Goal: Information Seeking & Learning: Learn about a topic

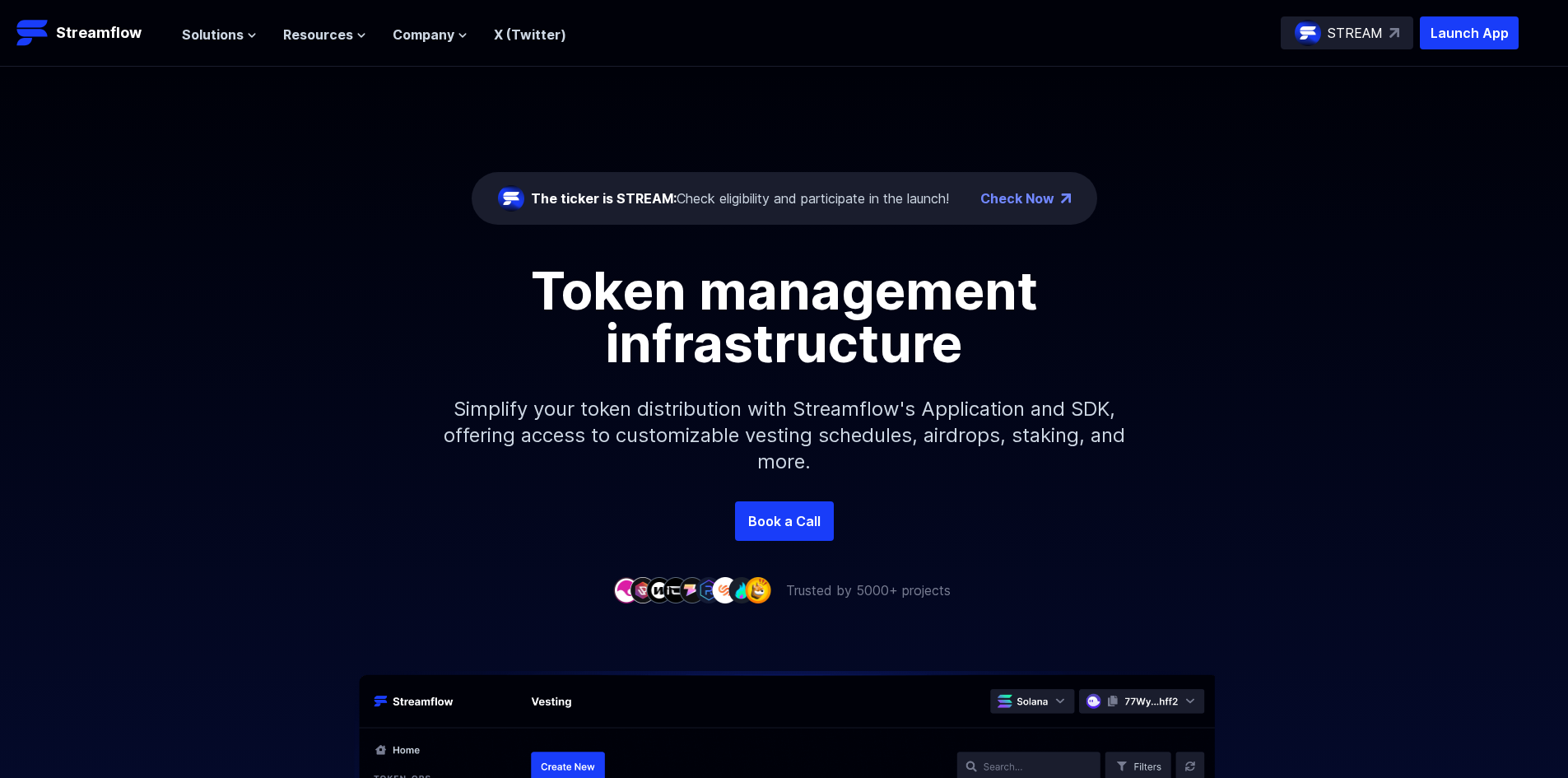
click at [228, 321] on div "Token management infrastructure Simplify your token distribution with Streamflo…" at bounding box center [784, 382] width 1568 height 237
click at [280, 152] on div "The ticker is STREAM: Check eligibility and participate in the launch! Check No…" at bounding box center [784, 284] width 1568 height 435
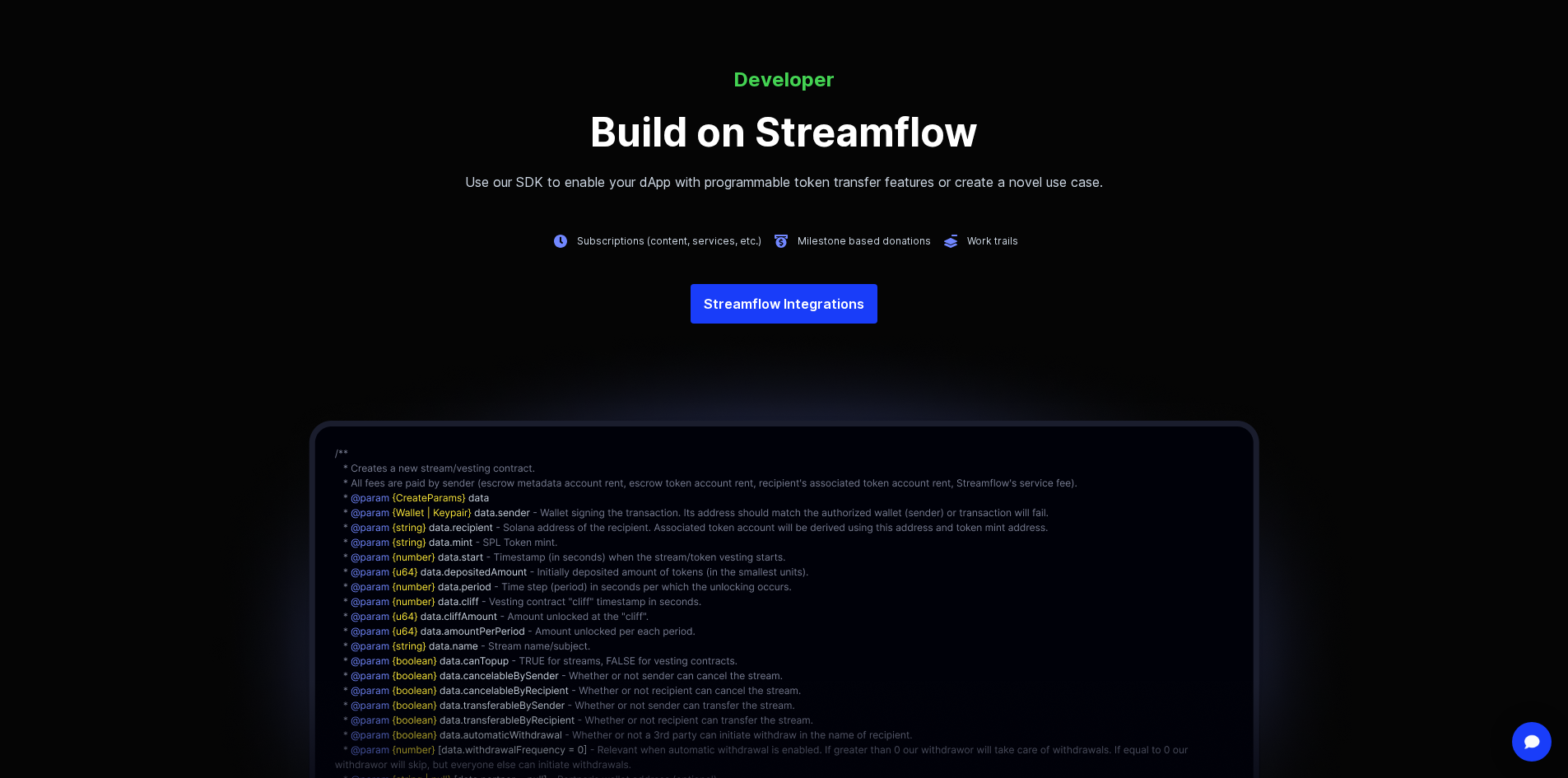
scroll to position [3759, 0]
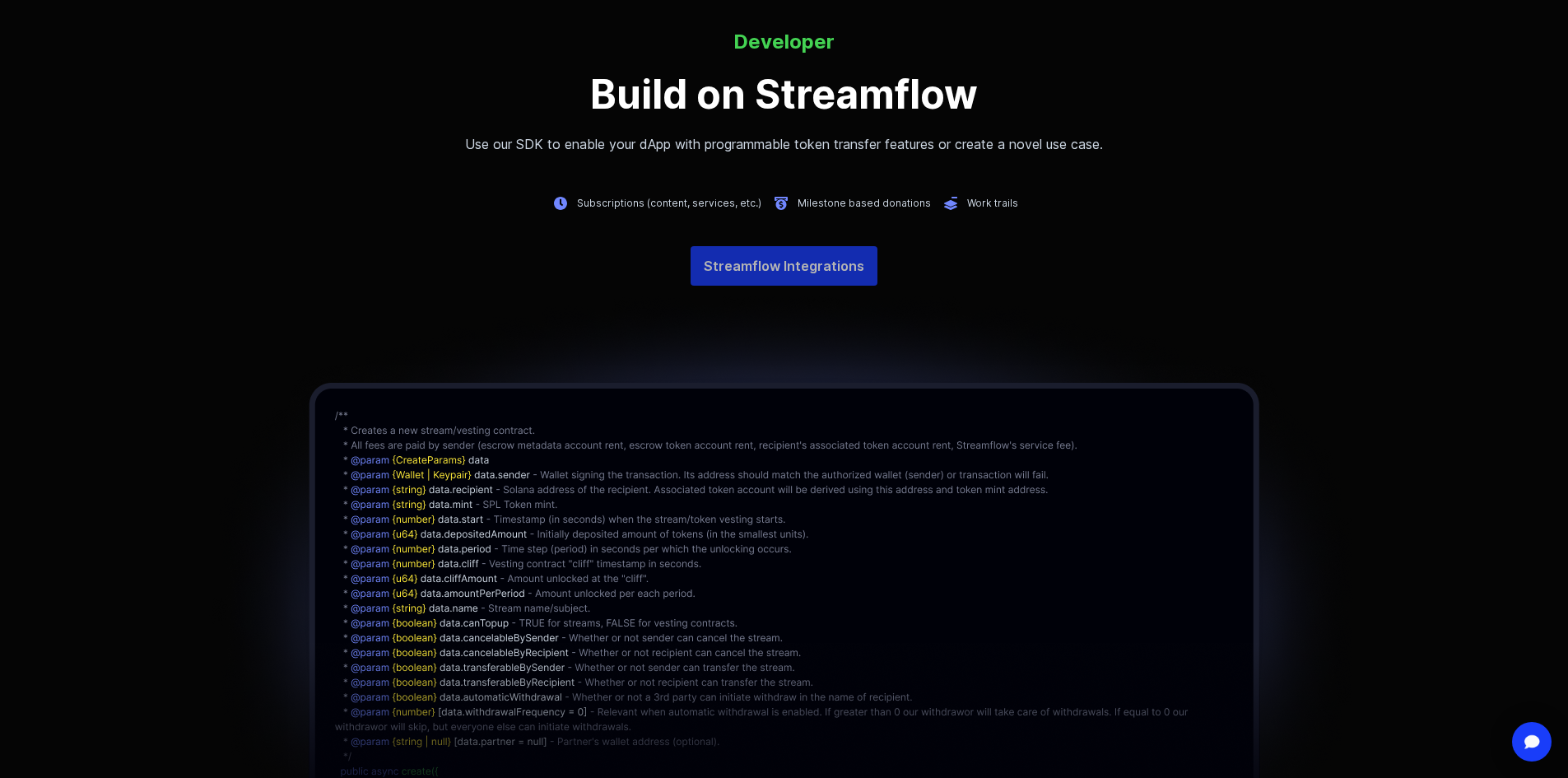
click at [841, 277] on link "Streamflow Integrations" at bounding box center [784, 266] width 187 height 39
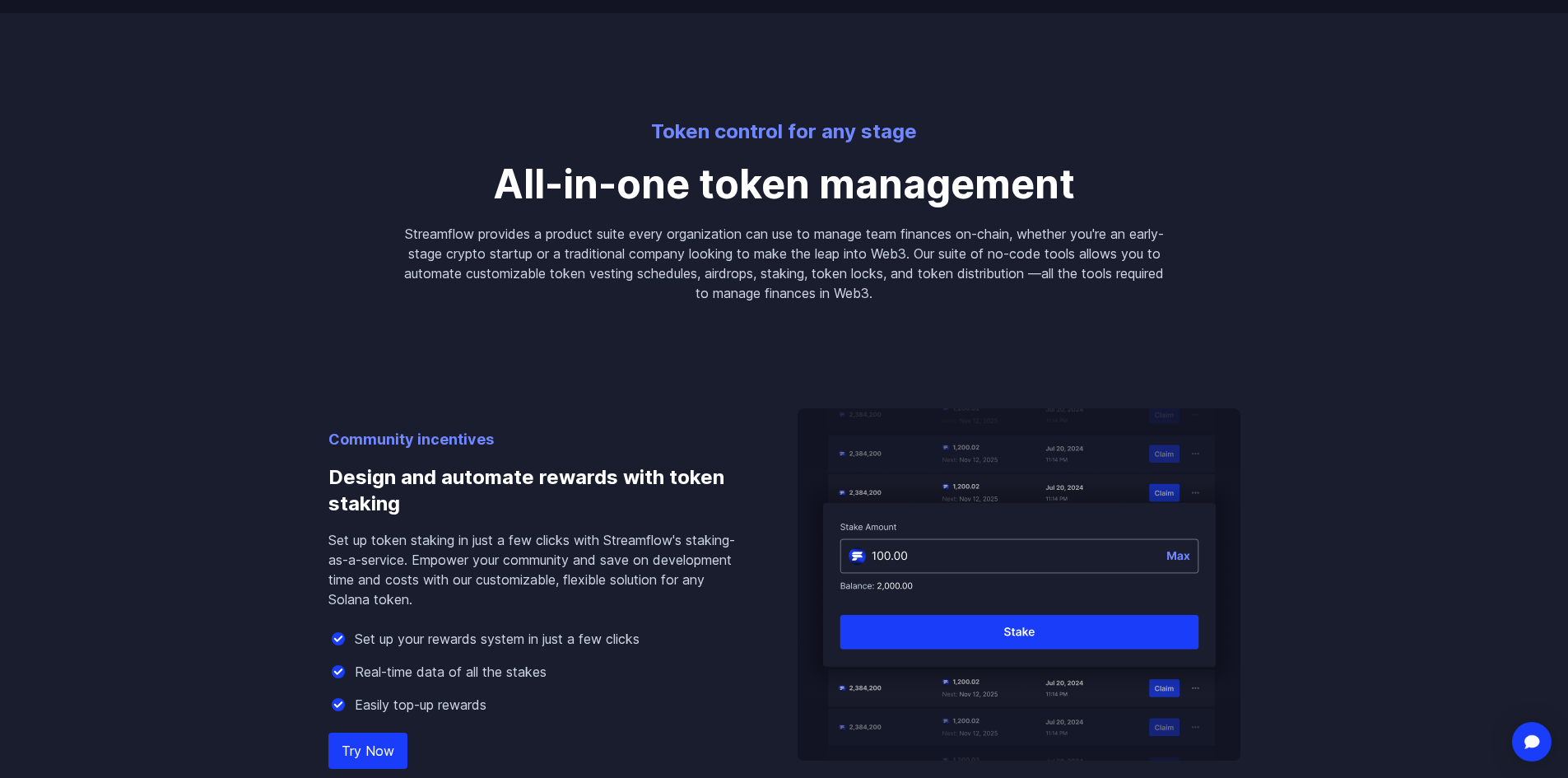
scroll to position [0, 0]
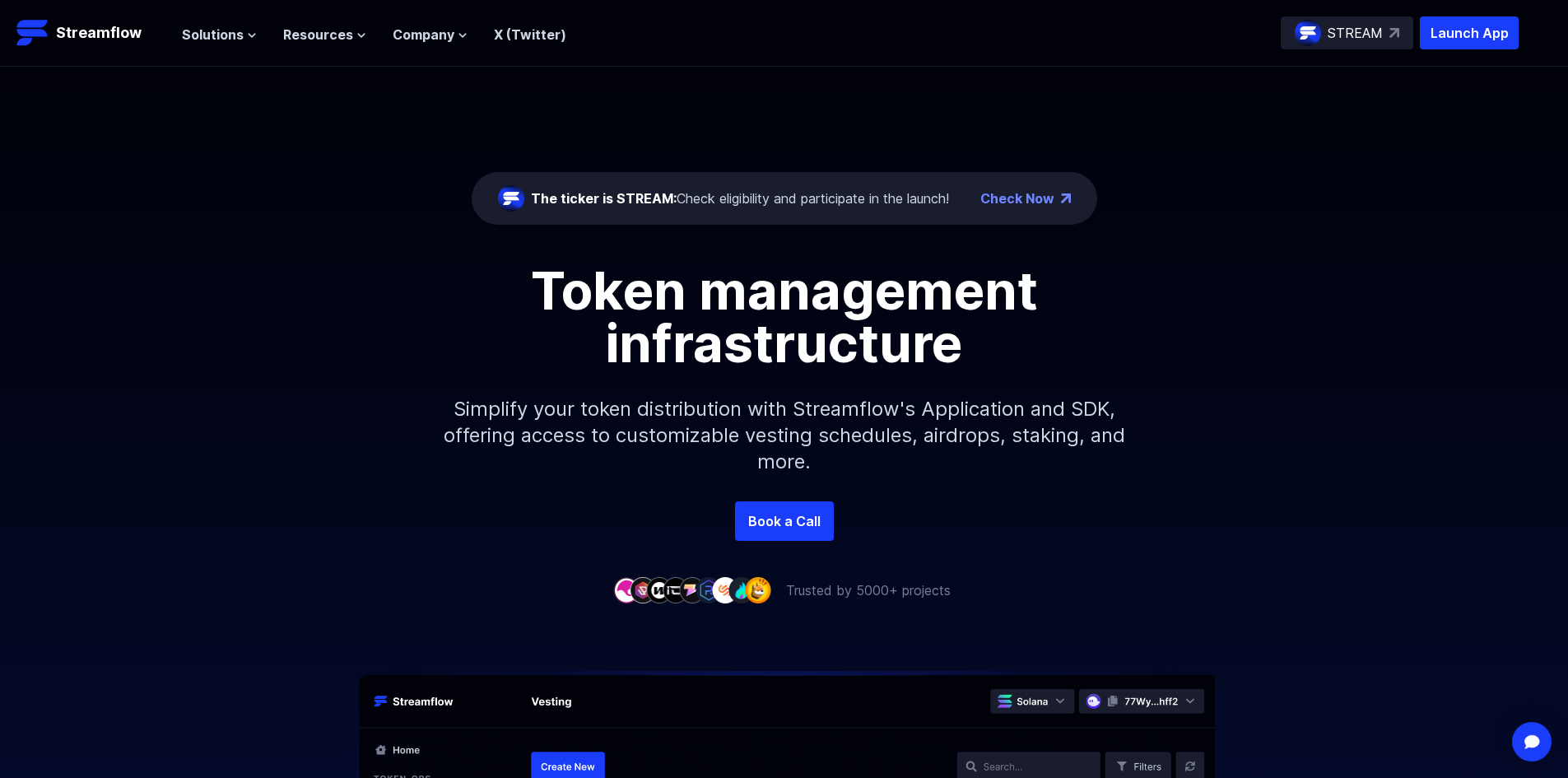
click at [1235, 195] on div "The ticker is STREAM: Check eligibility and participate in the launch! Check No…" at bounding box center [784, 284] width 1568 height 435
click at [197, 33] on span "Solutions" at bounding box center [213, 34] width 62 height 20
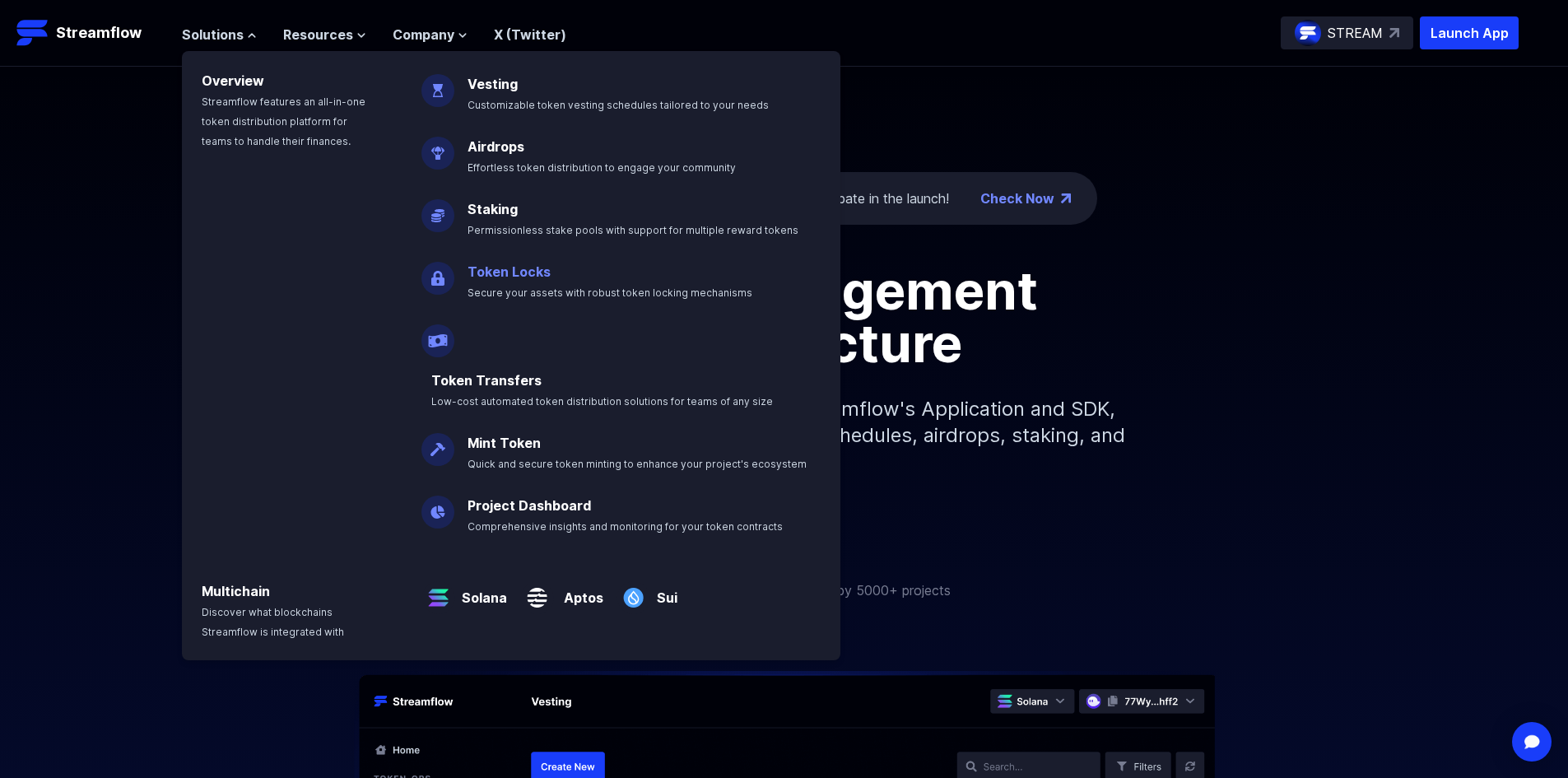
click at [525, 297] on span "Secure your assets with robust token locking mechanisms" at bounding box center [610, 292] width 285 height 12
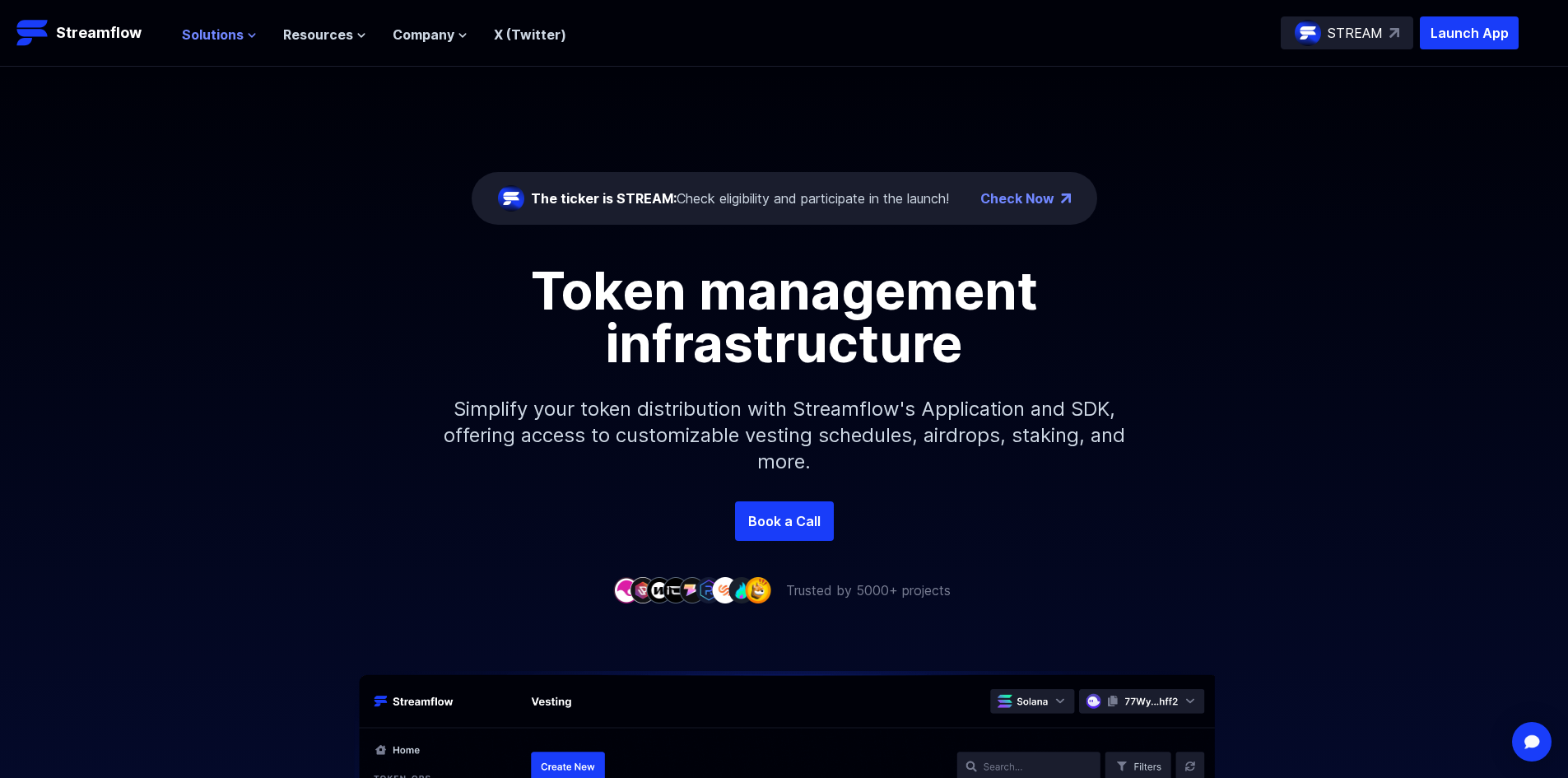
click at [246, 37] on icon at bounding box center [251, 35] width 10 height 10
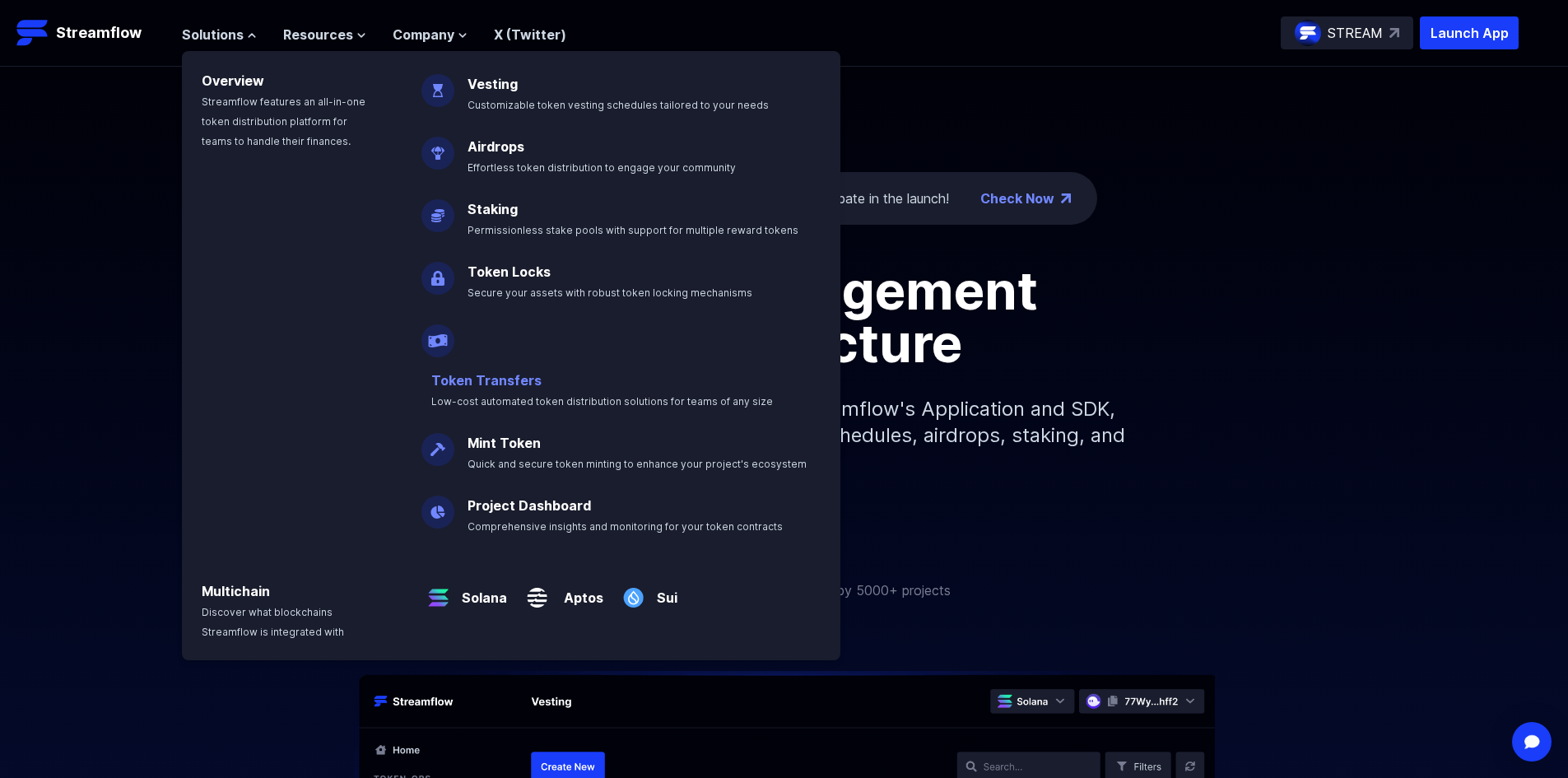
click at [534, 372] on link "Token Transfers" at bounding box center [486, 381] width 111 height 17
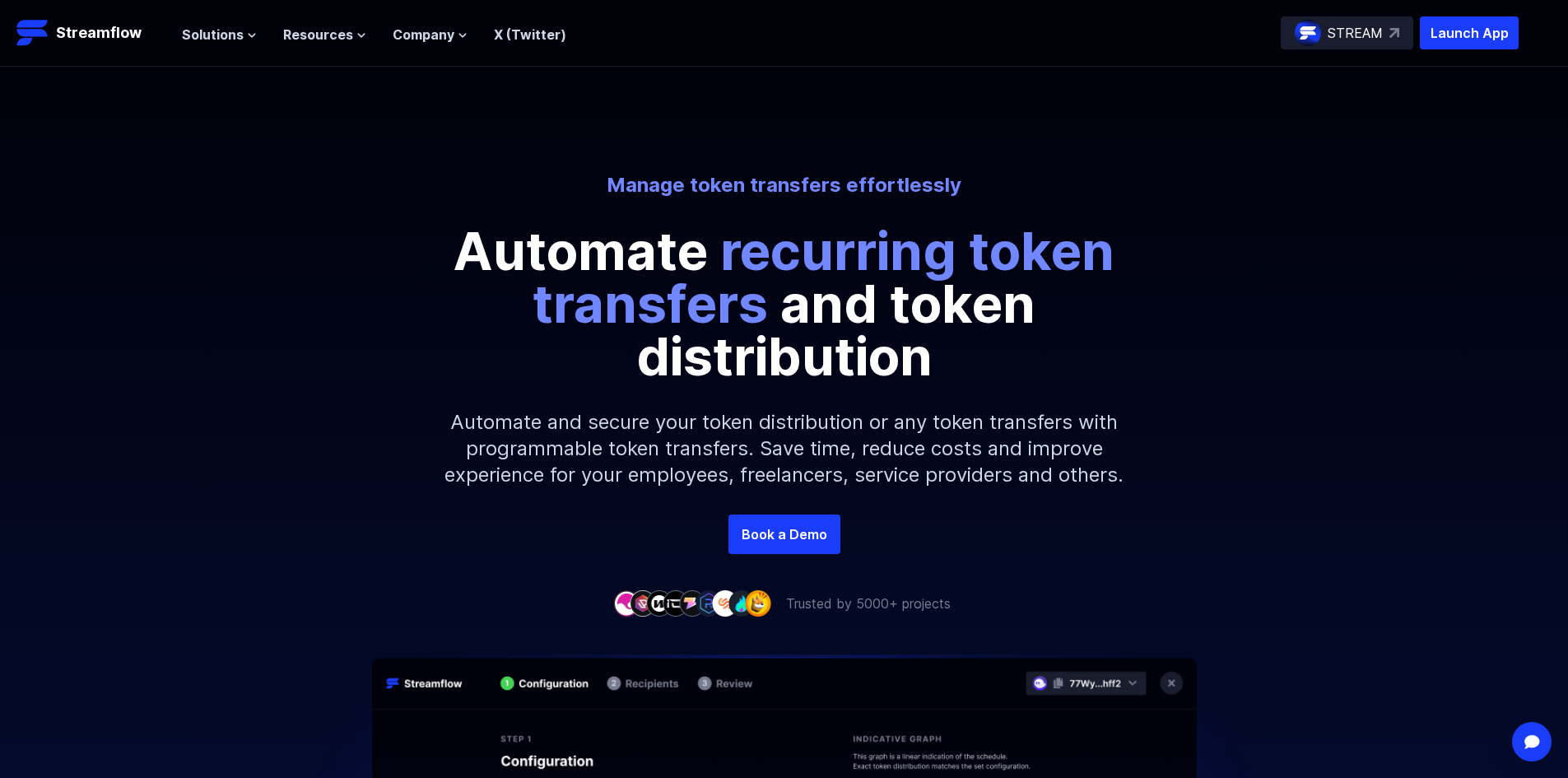
click at [443, 292] on p "Automate recurring token transfers and token distribution" at bounding box center [784, 304] width 740 height 158
drag, startPoint x: 779, startPoint y: 73, endPoint x: 635, endPoint y: 66, distance: 144.2
click at [774, 75] on div "Manage token transfers effortlessly Automate recurring token transfers and toke…" at bounding box center [784, 291] width 1568 height 448
click at [406, 31] on span "Company" at bounding box center [424, 34] width 62 height 20
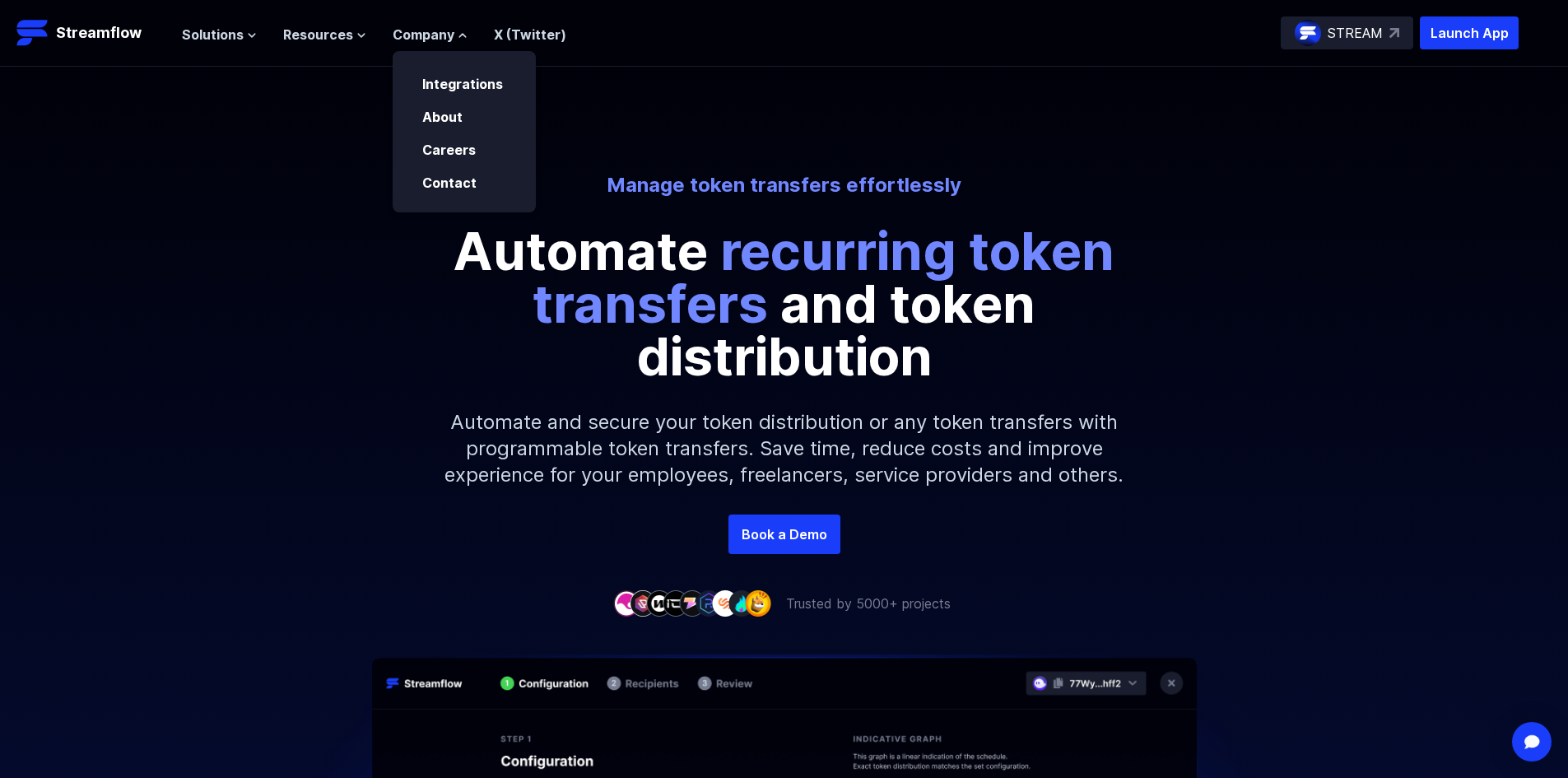
click at [366, 30] on ul "Solutions Overview Streamflow features an all-in-one token distribution platfor…" at bounding box center [374, 34] width 384 height 20
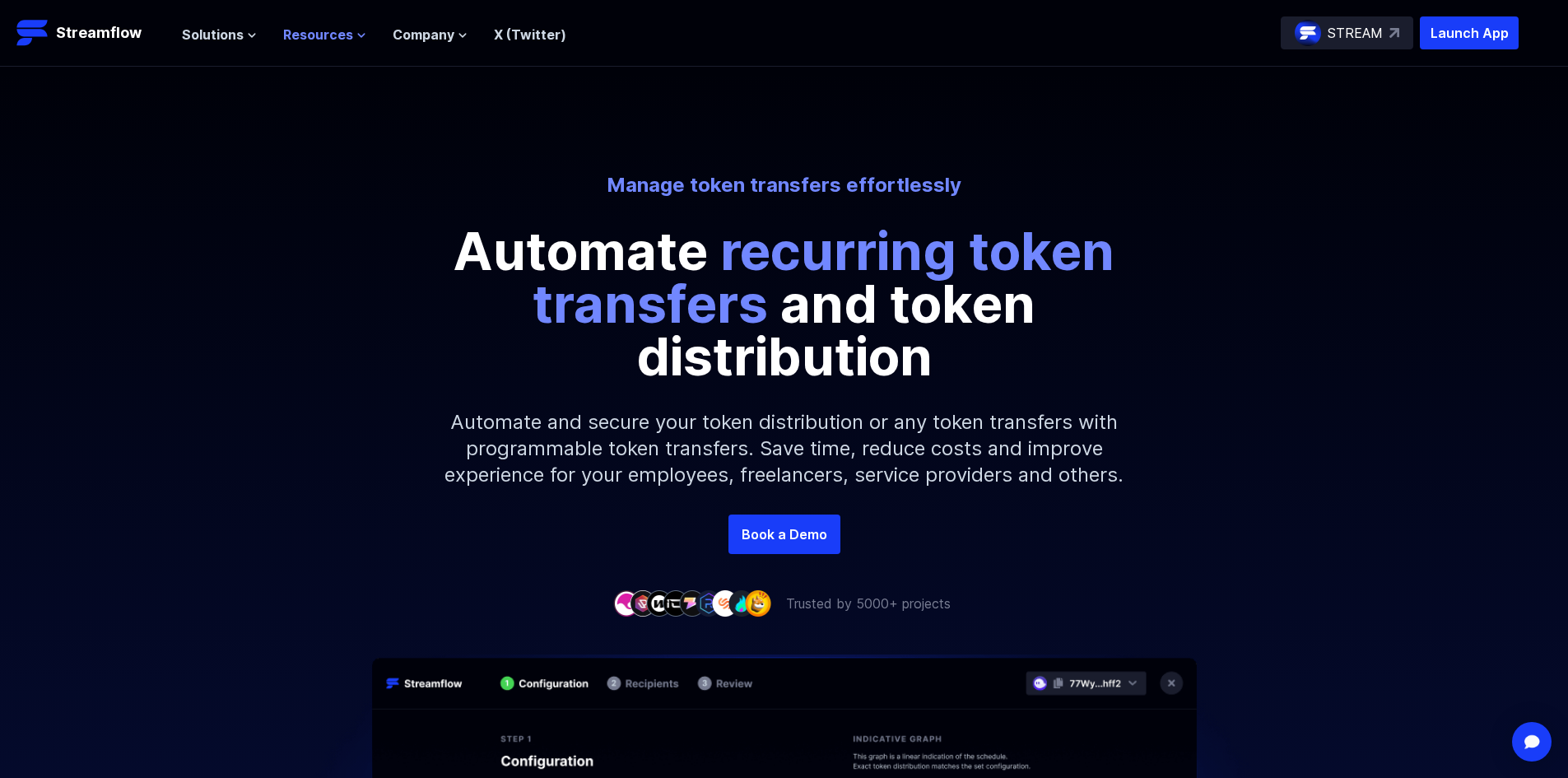
click at [356, 36] on icon at bounding box center [361, 35] width 10 height 10
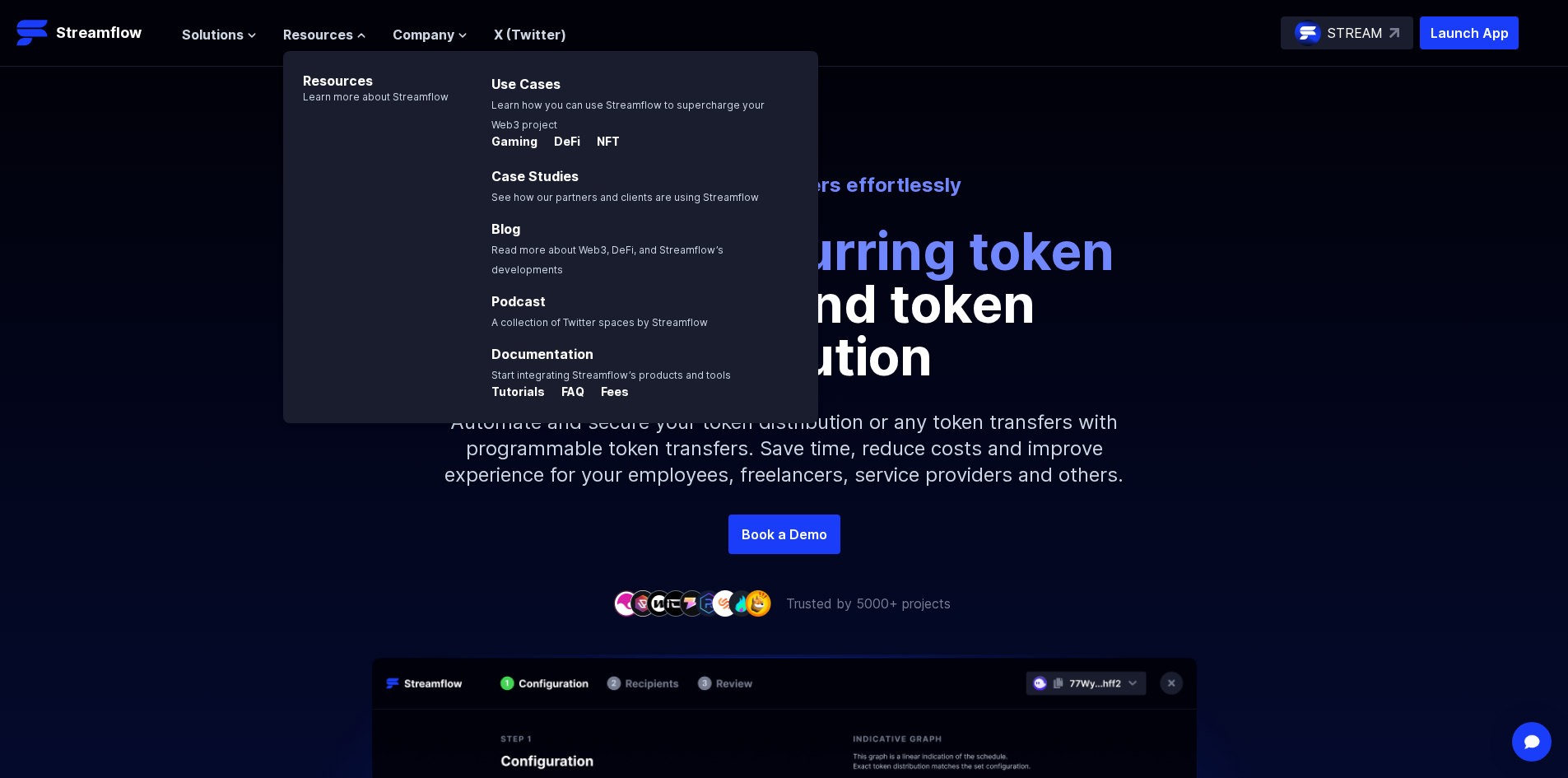
click at [226, 97] on div "Manage token transfers effortlessly Automate recurring token transfers and toke…" at bounding box center [784, 291] width 1568 height 448
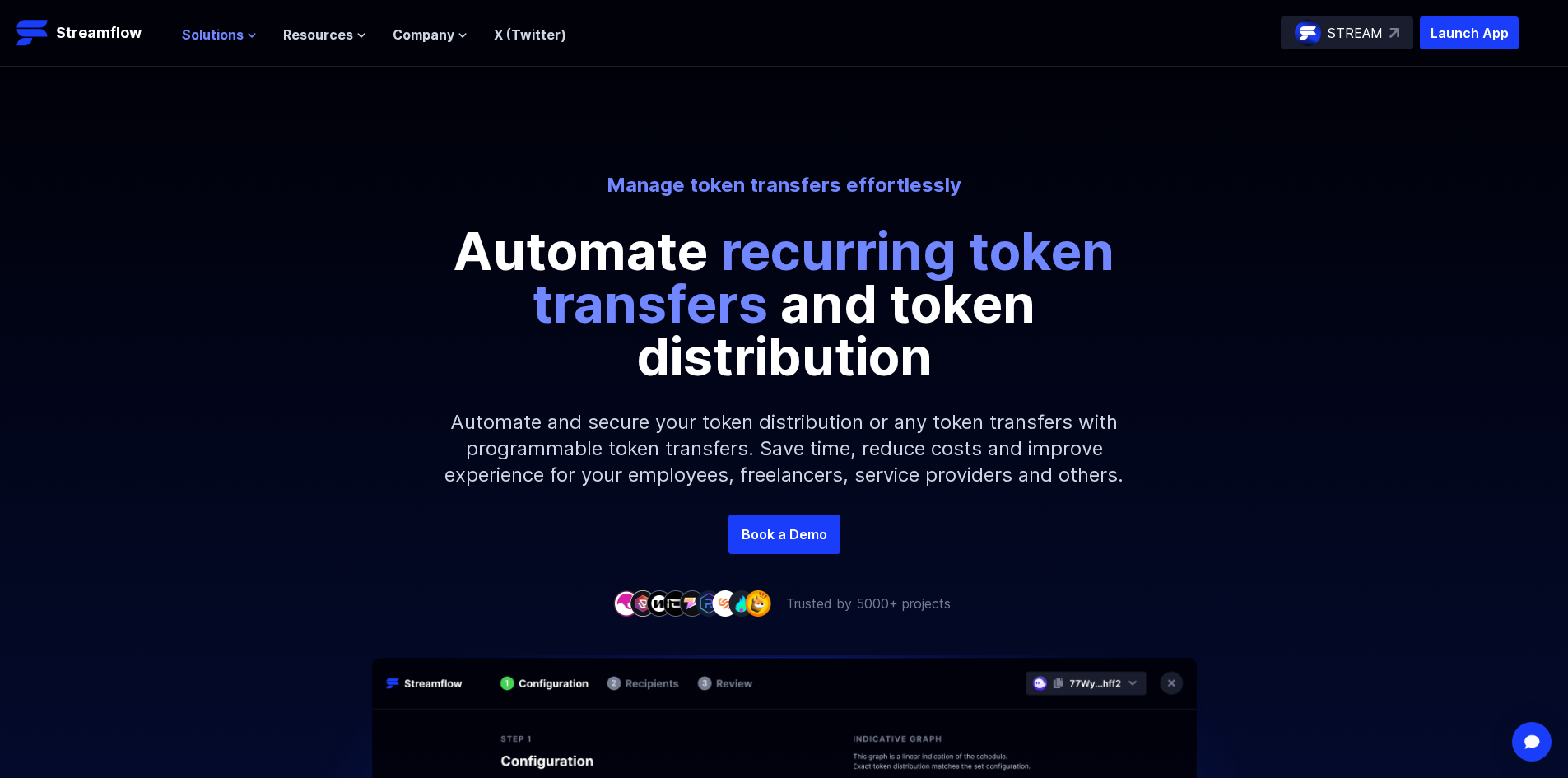
click at [220, 29] on span "Solutions" at bounding box center [213, 34] width 62 height 20
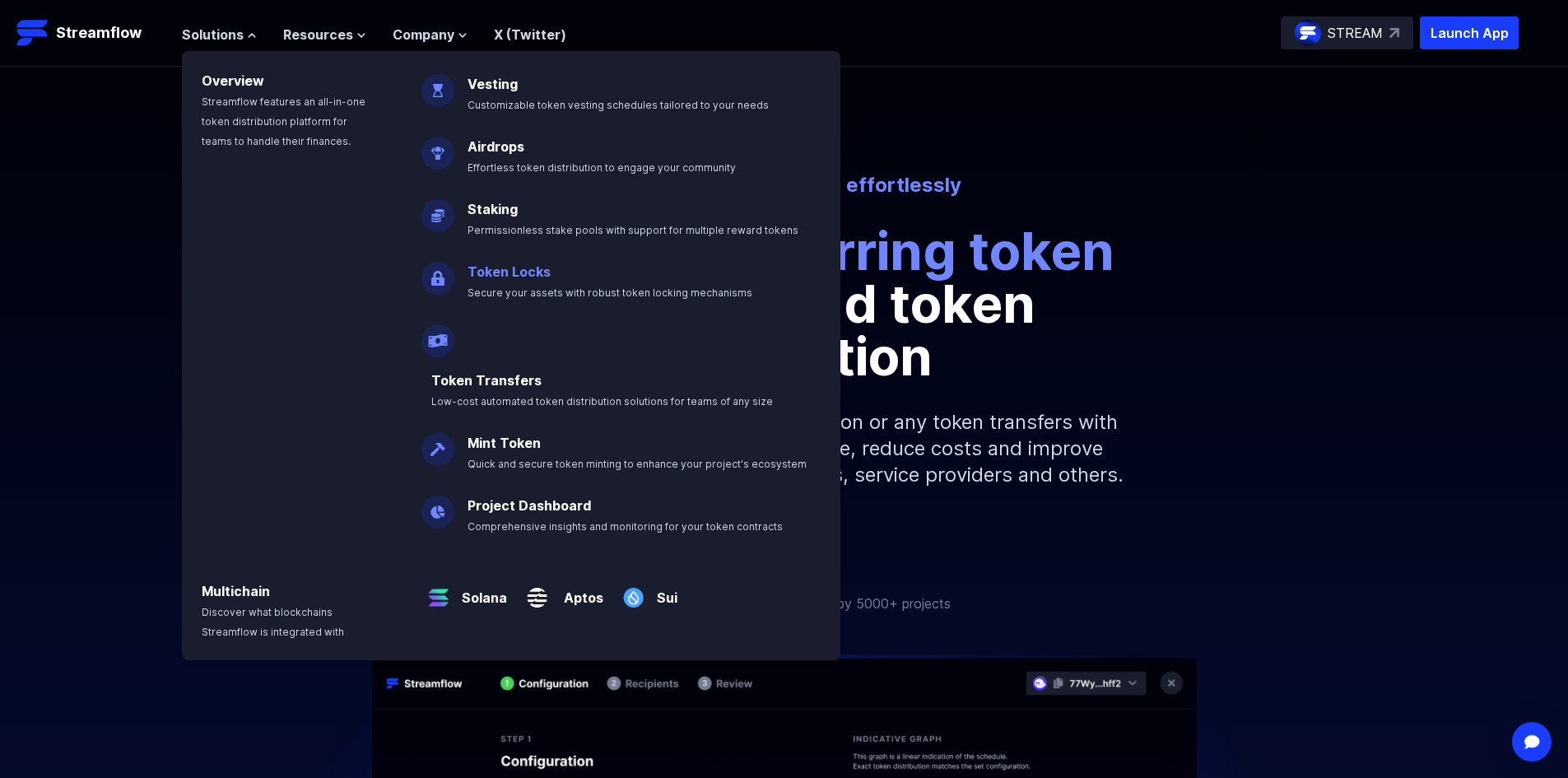
click at [500, 268] on link "Token Locks" at bounding box center [509, 272] width 83 height 17
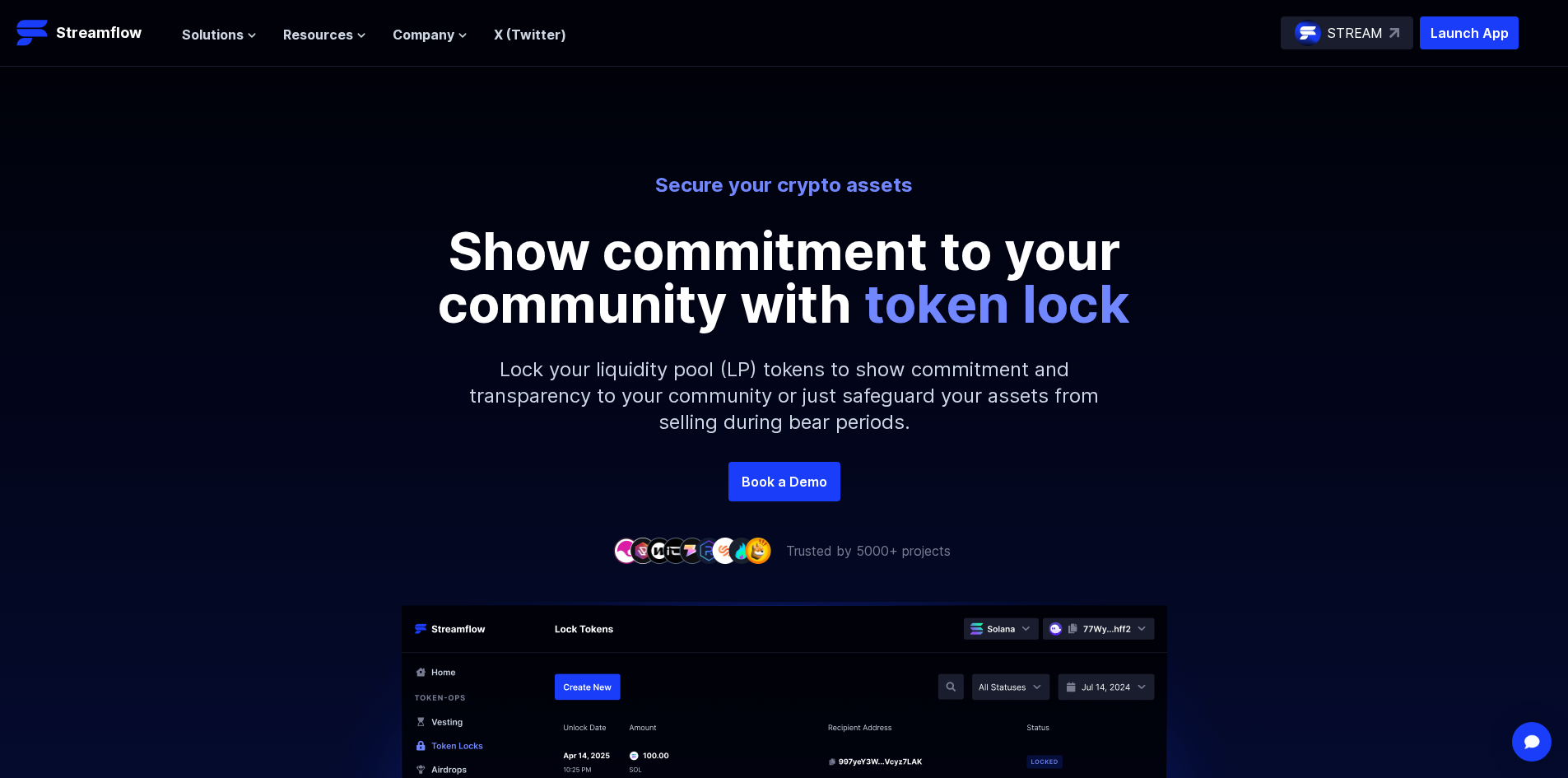
click at [1310, 23] on img at bounding box center [1307, 33] width 26 height 26
click at [1451, 25] on p "Launch App" at bounding box center [1469, 33] width 98 height 33
drag, startPoint x: 948, startPoint y: 251, endPoint x: 1131, endPoint y: 240, distance: 183.3
click at [1137, 241] on p "Show commitment to your community with token lock" at bounding box center [784, 277] width 740 height 105
click at [986, 233] on p "Show commitment to your community with token lock" at bounding box center [784, 277] width 740 height 105
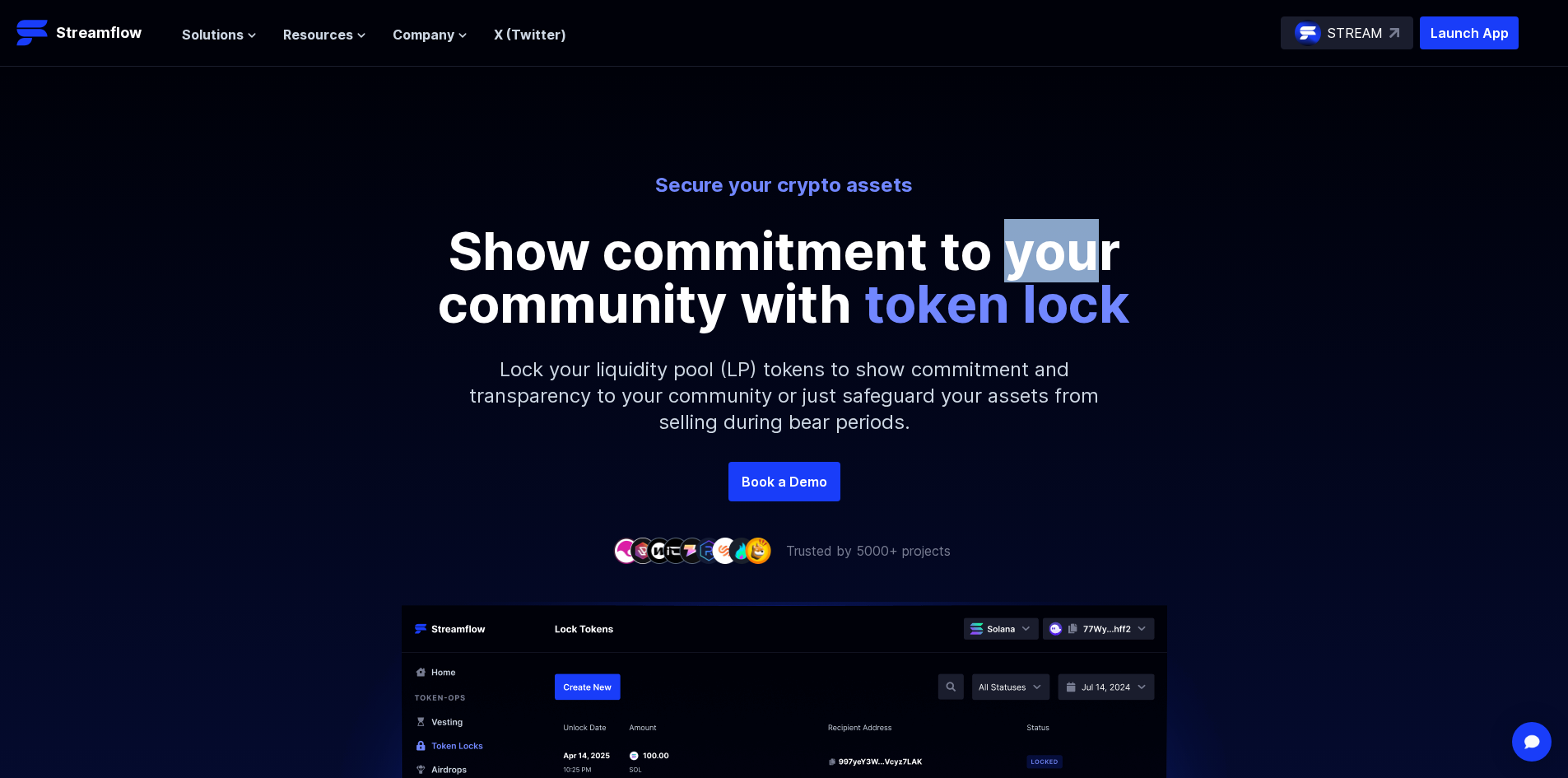
drag, startPoint x: 1018, startPoint y: 241, endPoint x: 1097, endPoint y: 231, distance: 79.6
click at [1097, 231] on p "Show commitment to your community with token lock" at bounding box center [784, 277] width 740 height 105
click at [1039, 247] on p "Show commitment to your community with token lock" at bounding box center [784, 277] width 740 height 105
drag, startPoint x: 1060, startPoint y: 242, endPoint x: 1100, endPoint y: 240, distance: 40.0
click at [1124, 234] on p "Show commitment to your community with token lock" at bounding box center [784, 277] width 740 height 105
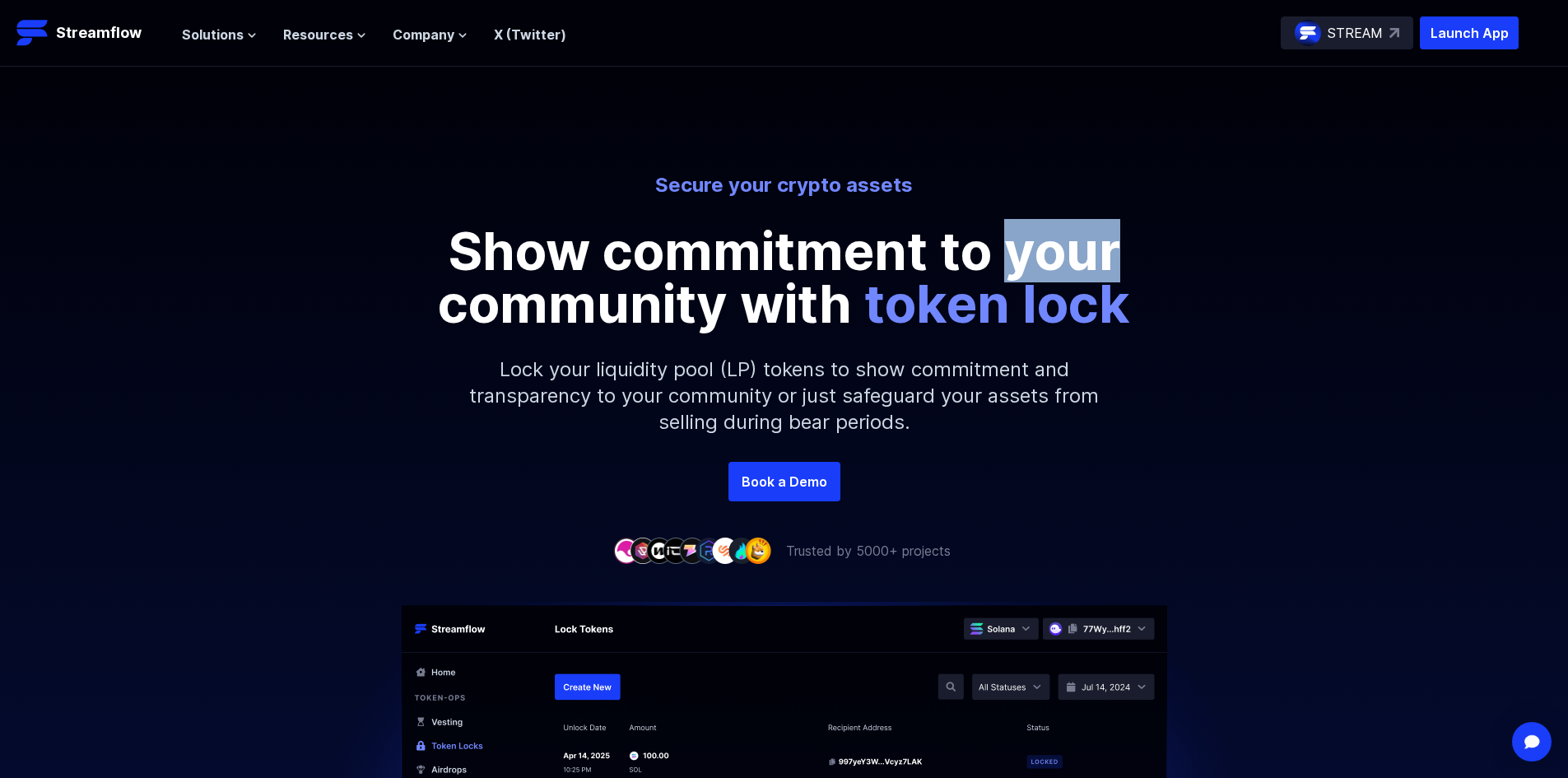
click at [1049, 246] on p "Show commitment to your community with token lock" at bounding box center [784, 277] width 740 height 105
drag, startPoint x: 1023, startPoint y: 252, endPoint x: 1096, endPoint y: 245, distance: 73.3
click at [1101, 244] on p "Show commitment to your community with token lock" at bounding box center [784, 277] width 740 height 105
click at [1041, 249] on p "Show commitment to your community with token lock" at bounding box center [784, 277] width 740 height 105
drag, startPoint x: 1009, startPoint y: 253, endPoint x: 1160, endPoint y: 242, distance: 151.4
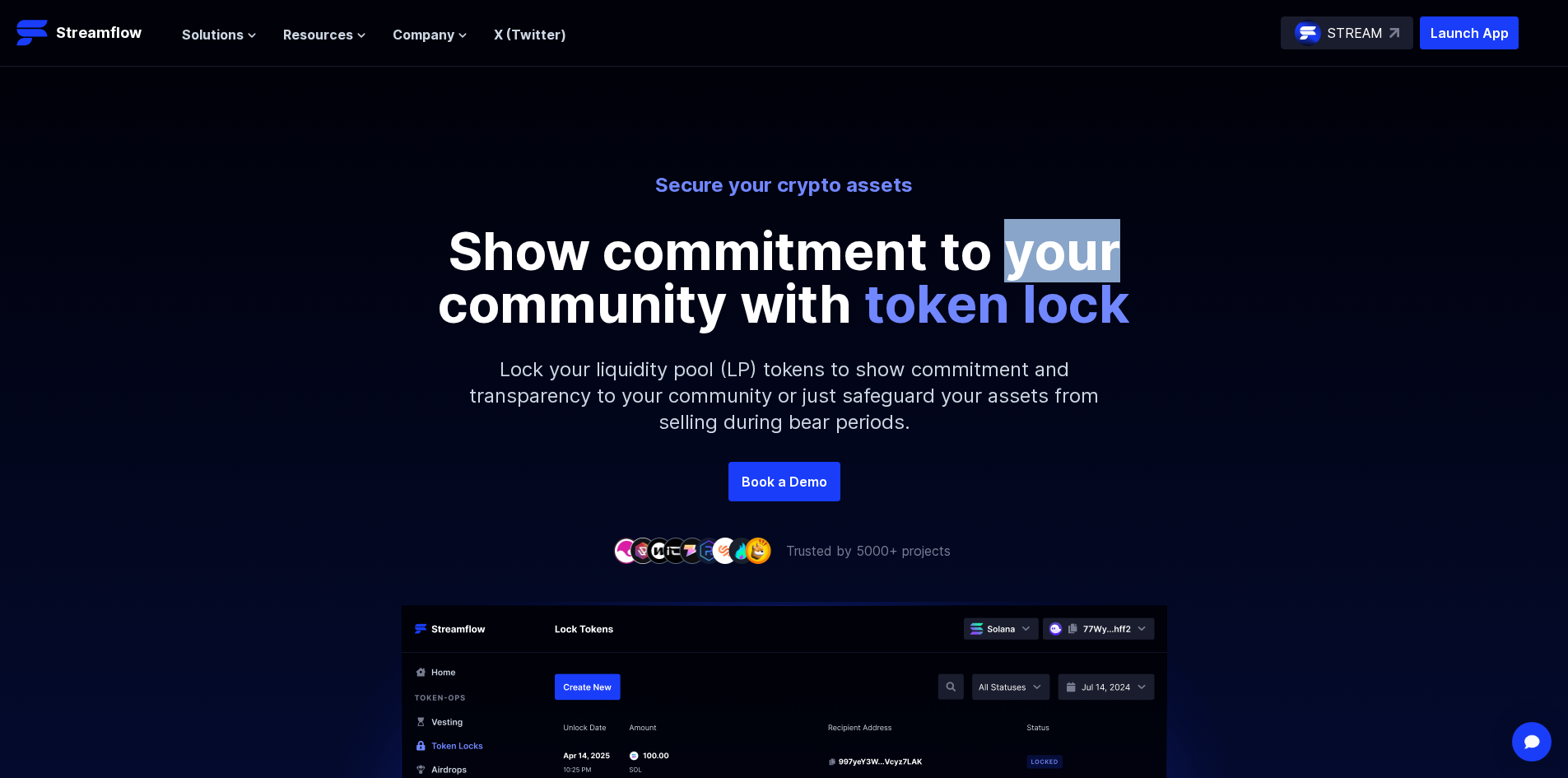
click at [1160, 242] on div "Secure your crypto assets Show commitment to your community with token lock" at bounding box center [784, 251] width 938 height 158
click at [1061, 256] on p "Show commitment to your community with token lock" at bounding box center [784, 277] width 740 height 105
drag, startPoint x: 1023, startPoint y: 257, endPoint x: 1122, endPoint y: 250, distance: 99.2
click at [1122, 250] on p "Show commitment to your community with token lock" at bounding box center [784, 277] width 740 height 105
click at [1028, 252] on p "Show commitment to your community with token lock" at bounding box center [784, 277] width 740 height 105
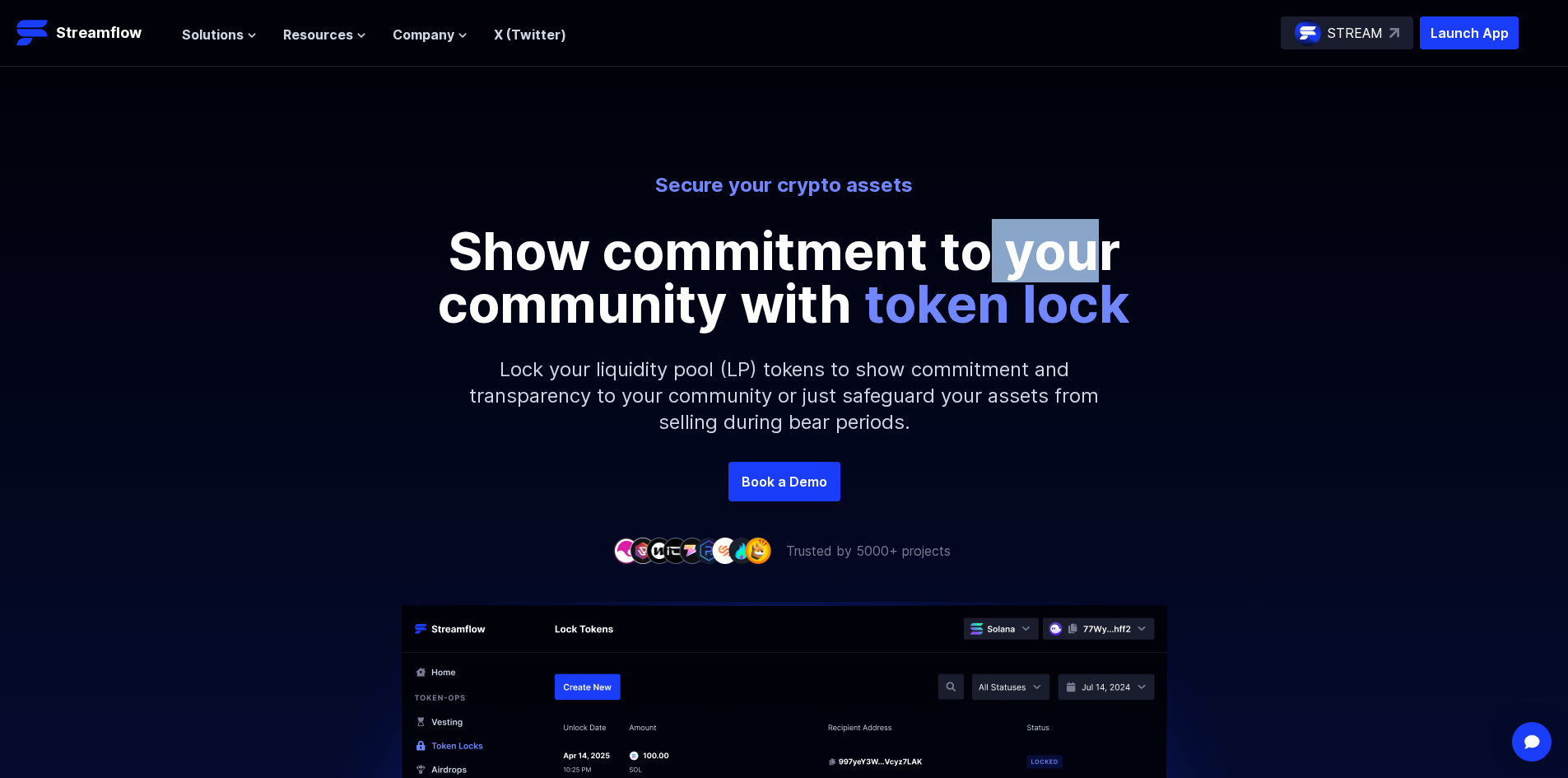
drag, startPoint x: 1043, startPoint y: 251, endPoint x: 1113, endPoint y: 254, distance: 70.1
click at [1113, 254] on p "Show commitment to your community with token lock" at bounding box center [784, 277] width 740 height 105
click at [1034, 256] on p "Show commitment to your community with token lock" at bounding box center [784, 277] width 740 height 105
drag, startPoint x: 1016, startPoint y: 256, endPoint x: 1130, endPoint y: 251, distance: 114.1
click at [1127, 251] on p "Show commitment to your community with token lock" at bounding box center [784, 277] width 740 height 105
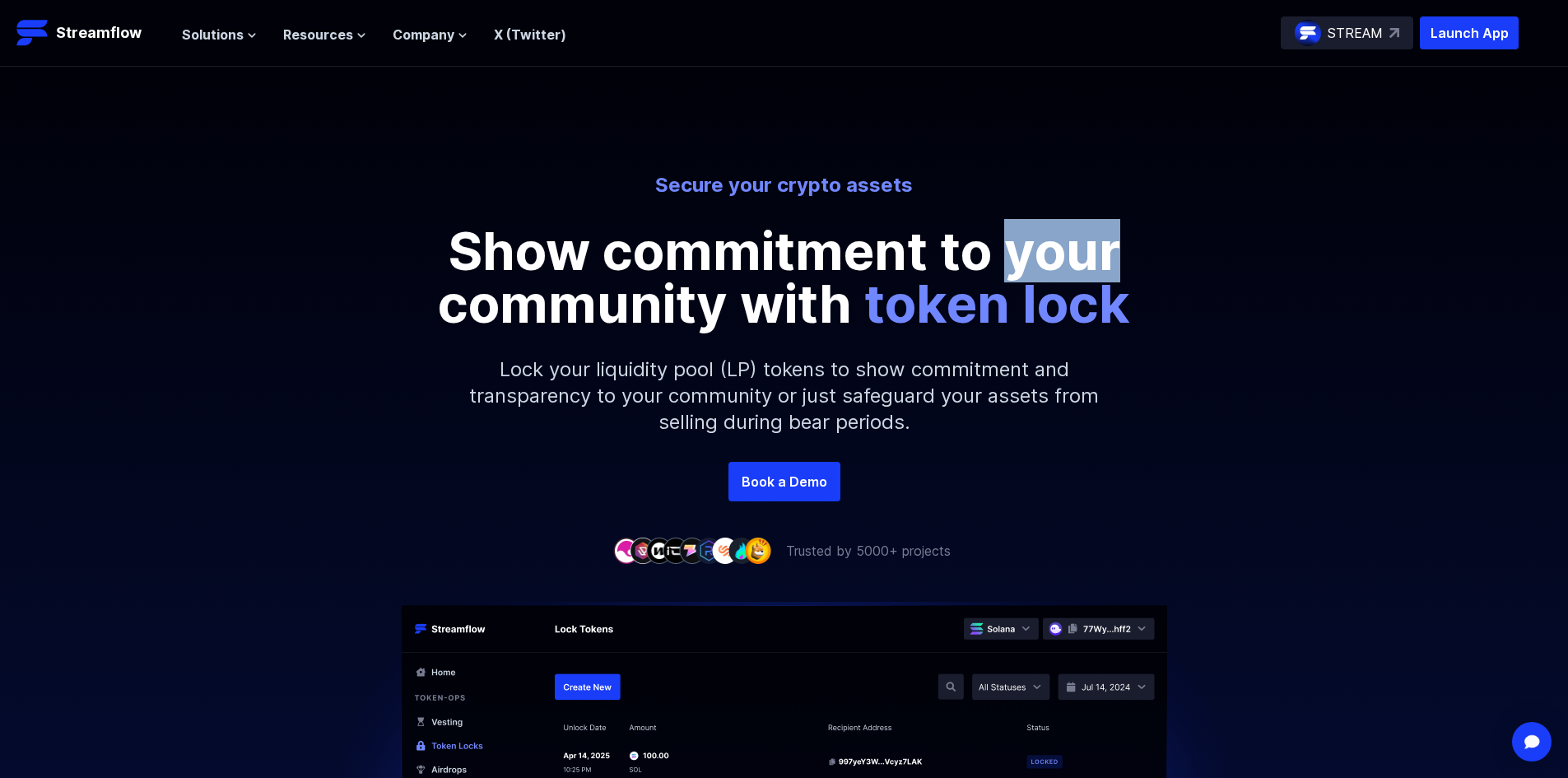
drag, startPoint x: 1071, startPoint y: 258, endPoint x: 901, endPoint y: 258, distance: 170.0
click at [1070, 258] on p "Show commitment to your community with token lock" at bounding box center [784, 277] width 740 height 105
click at [650, 244] on p "Show commitment to your community with token lock" at bounding box center [784, 277] width 740 height 105
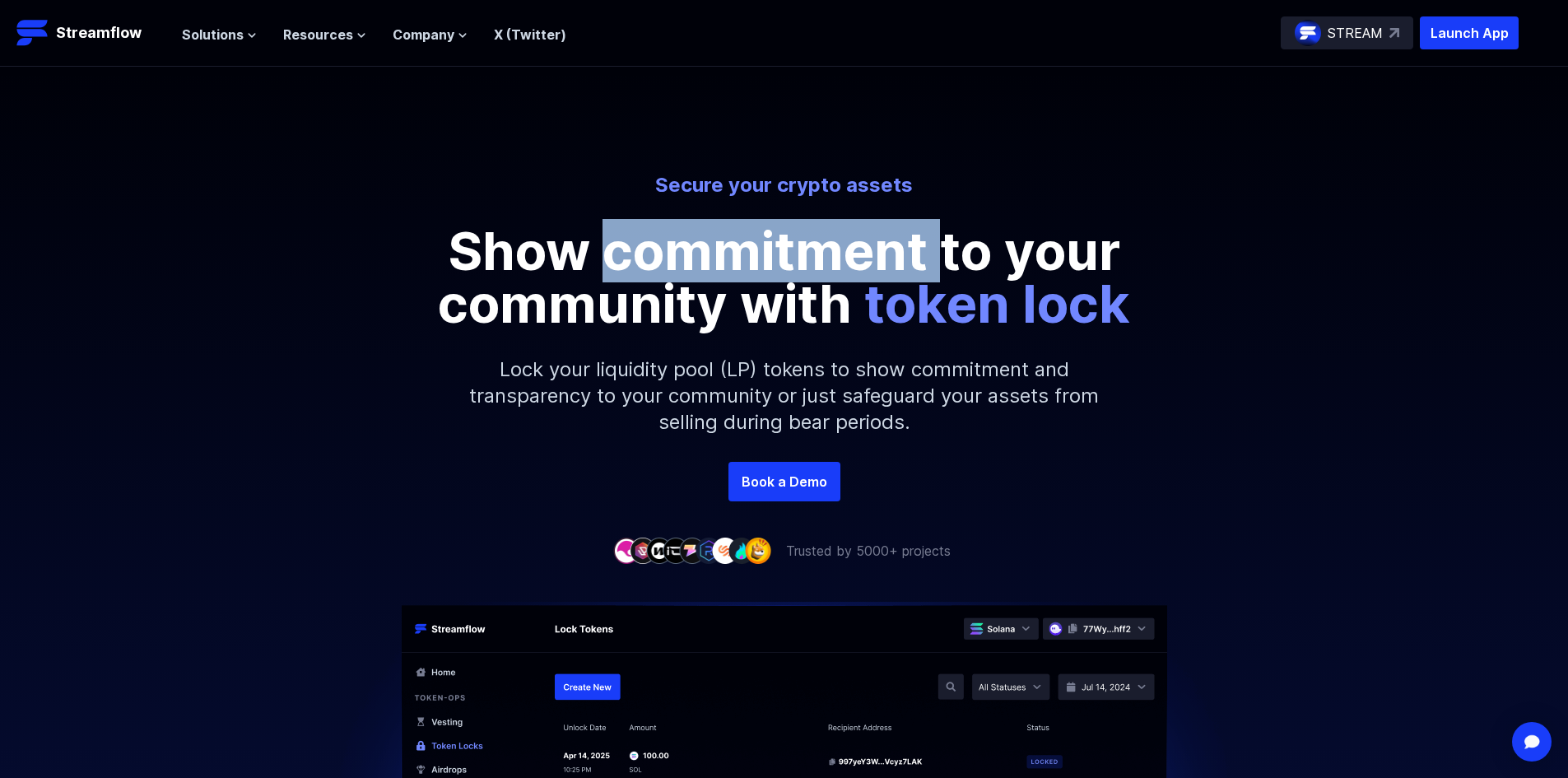
click at [650, 244] on p "Show commitment to your community with token lock" at bounding box center [784, 277] width 740 height 105
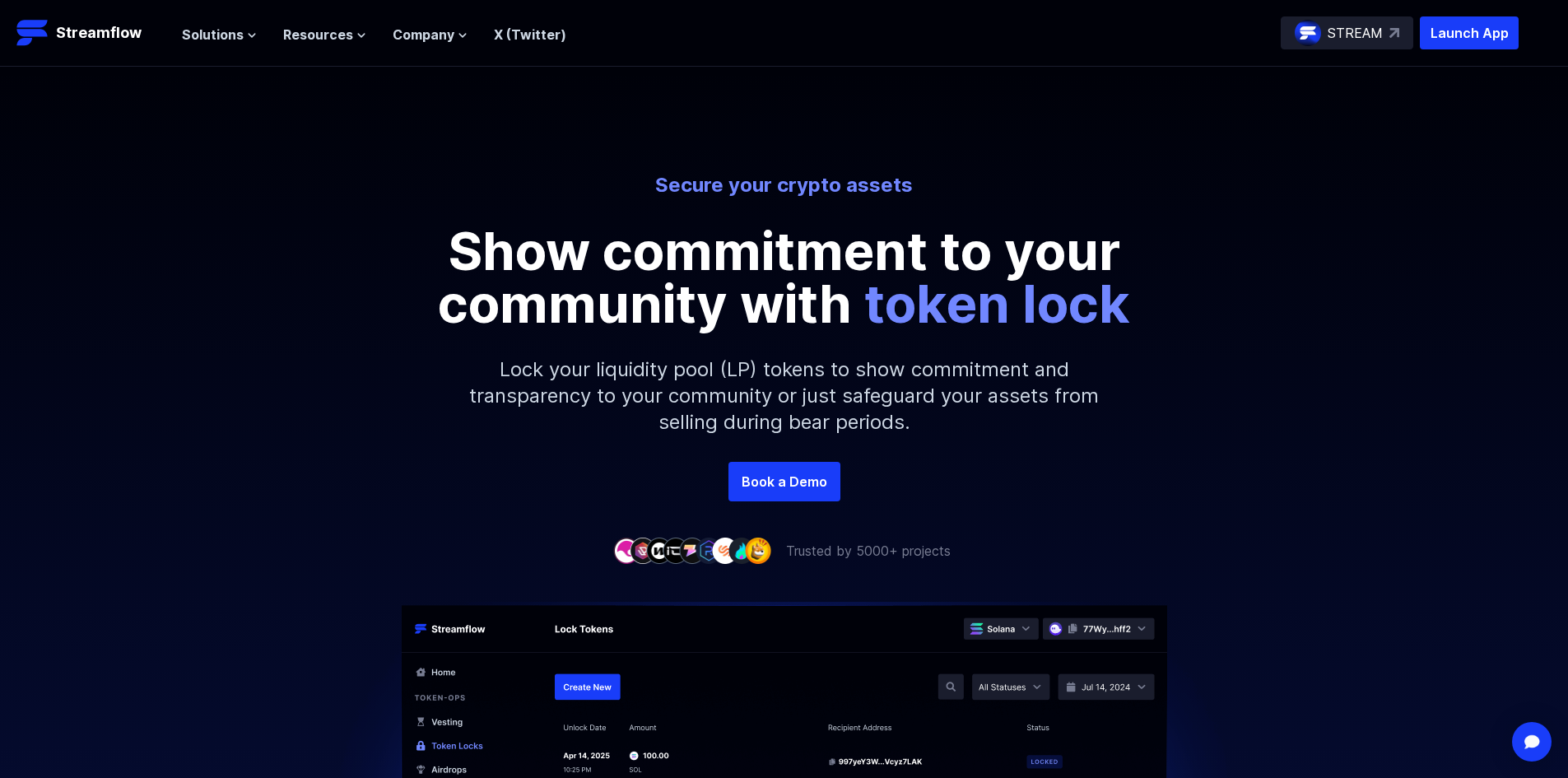
click at [507, 262] on p "Show commitment to your community with token lock" at bounding box center [784, 277] width 740 height 105
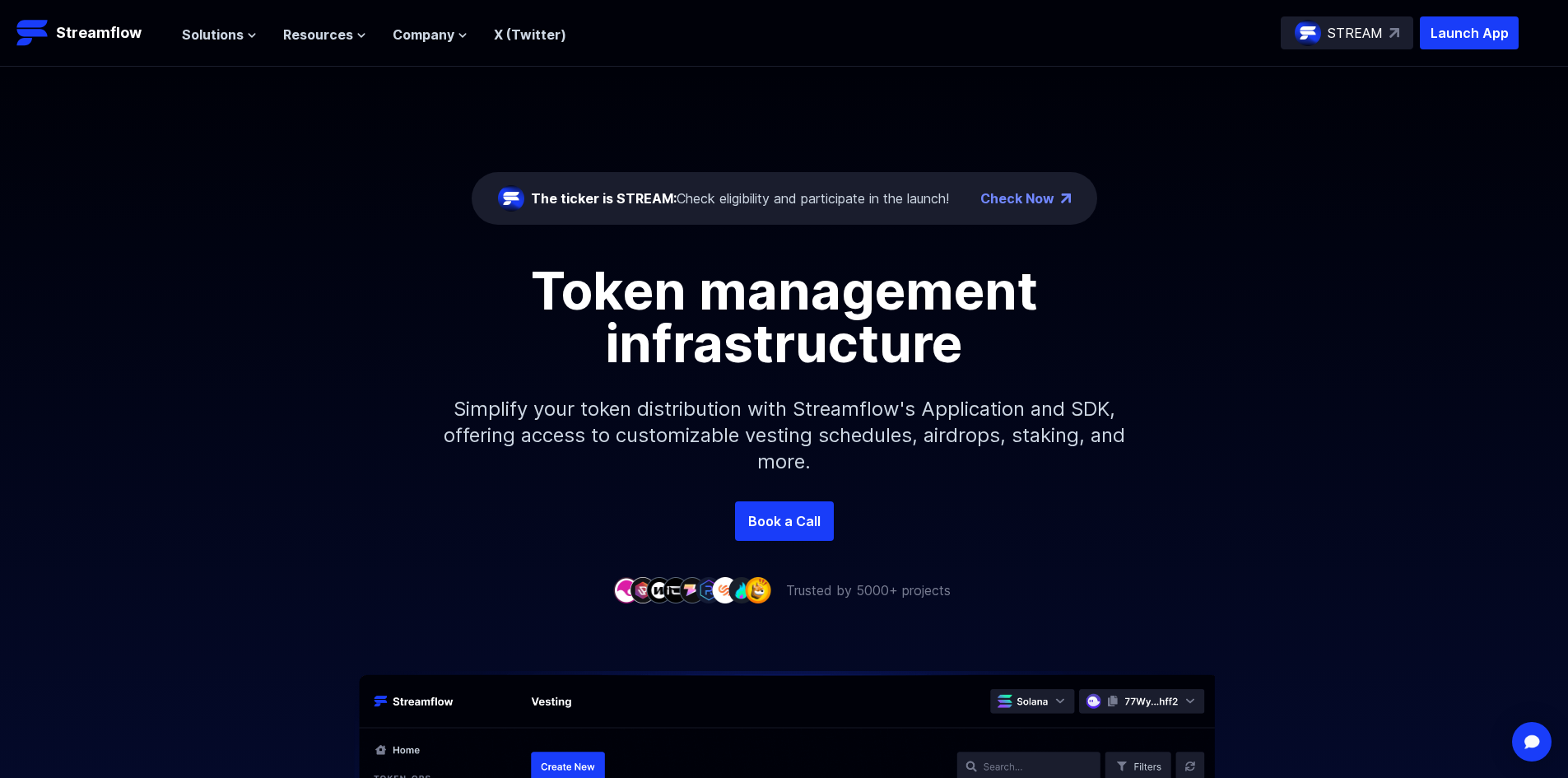
click at [287, 155] on div "The ticker is STREAM: Check eligibility and participate in the launch! Check No…" at bounding box center [784, 284] width 1568 height 435
click at [1461, 200] on div "The ticker is STREAM: Check eligibility and participate in the launch! Check No…" at bounding box center [784, 284] width 1568 height 435
